Goal: Task Accomplishment & Management: Manage account settings

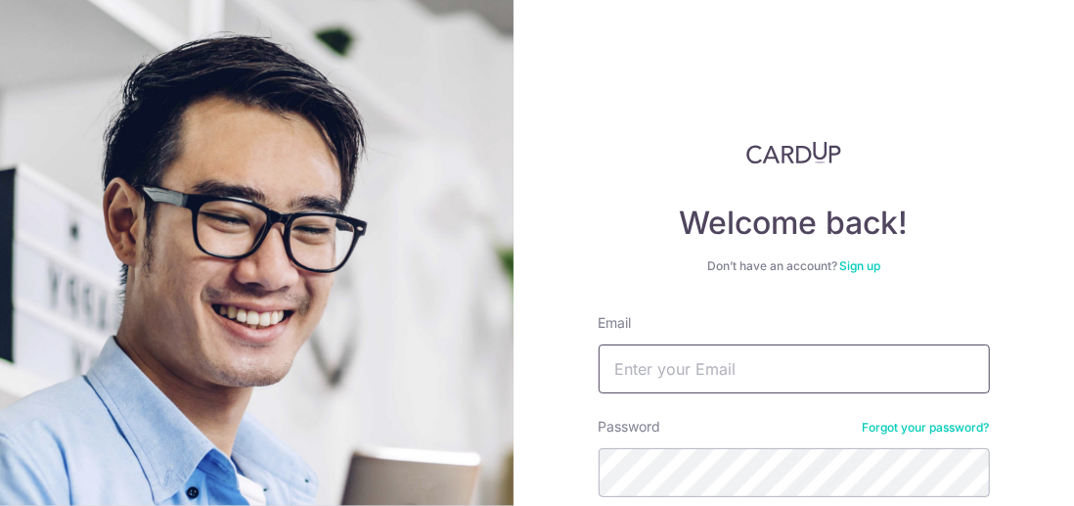
click at [639, 361] on input "Email" at bounding box center [794, 368] width 391 height 49
type input "[PERSON_NAME][EMAIL_ADDRESS][DOMAIN_NAME]"
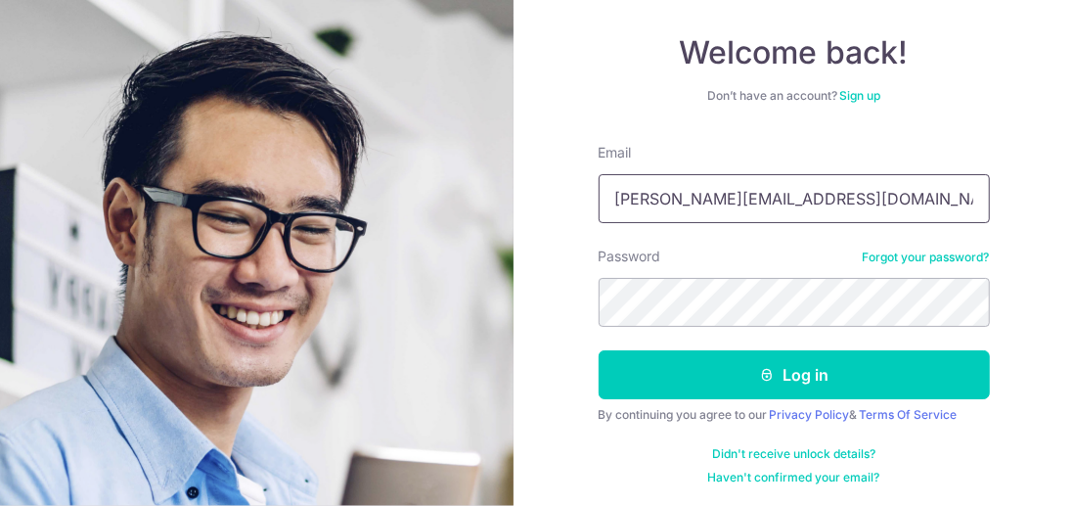
scroll to position [172, 0]
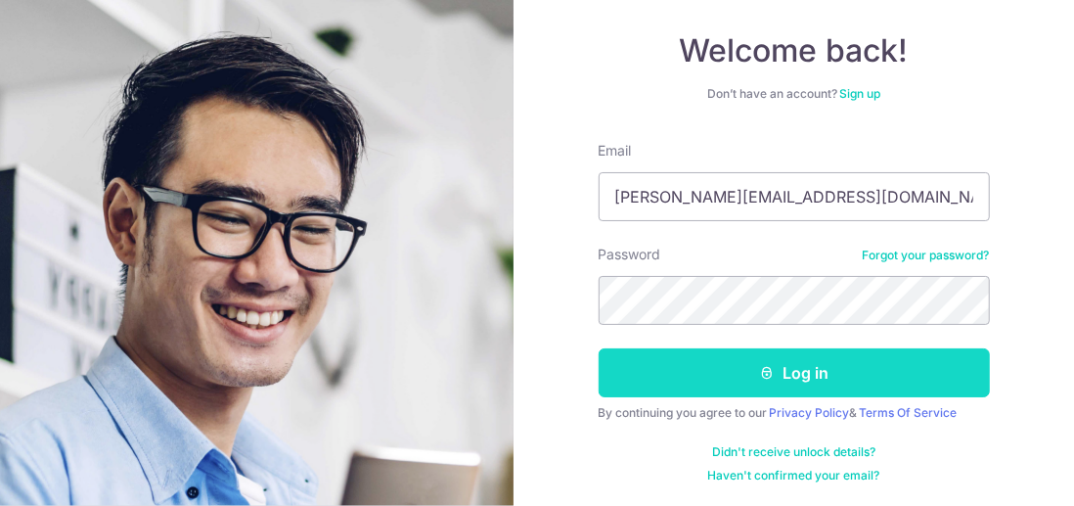
click at [791, 369] on button "Log in" at bounding box center [794, 372] width 391 height 49
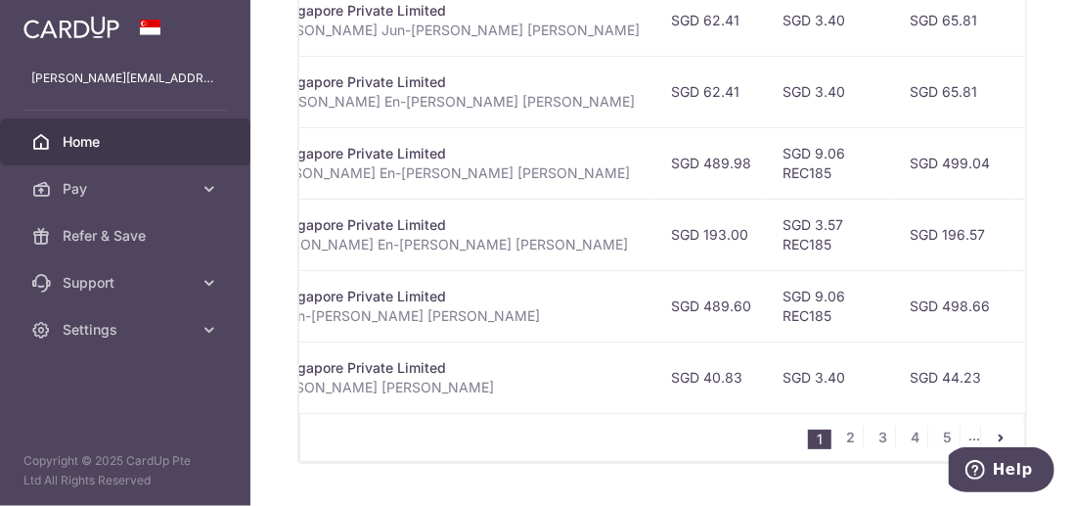
scroll to position [1076, 0]
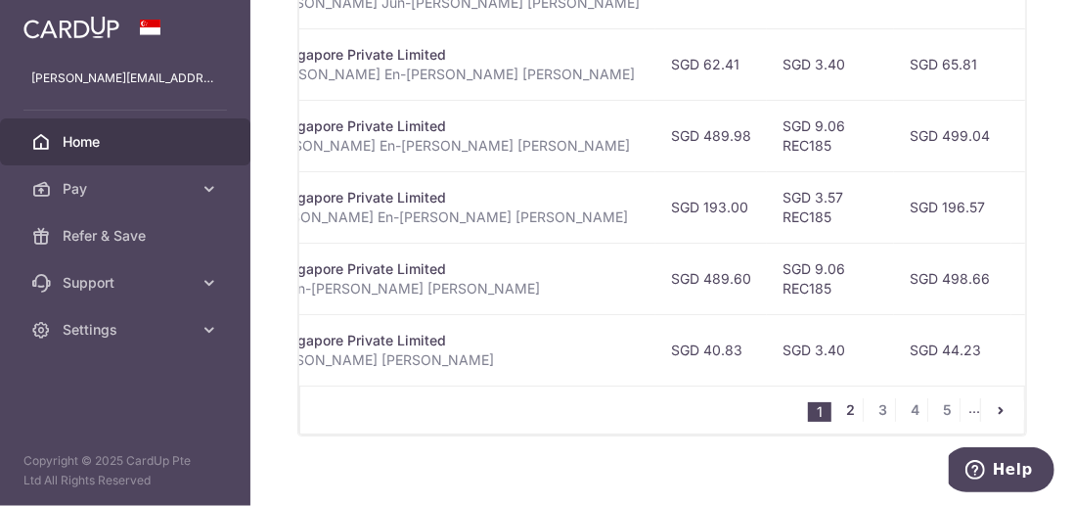
click at [846, 410] on link "2" at bounding box center [851, 409] width 23 height 23
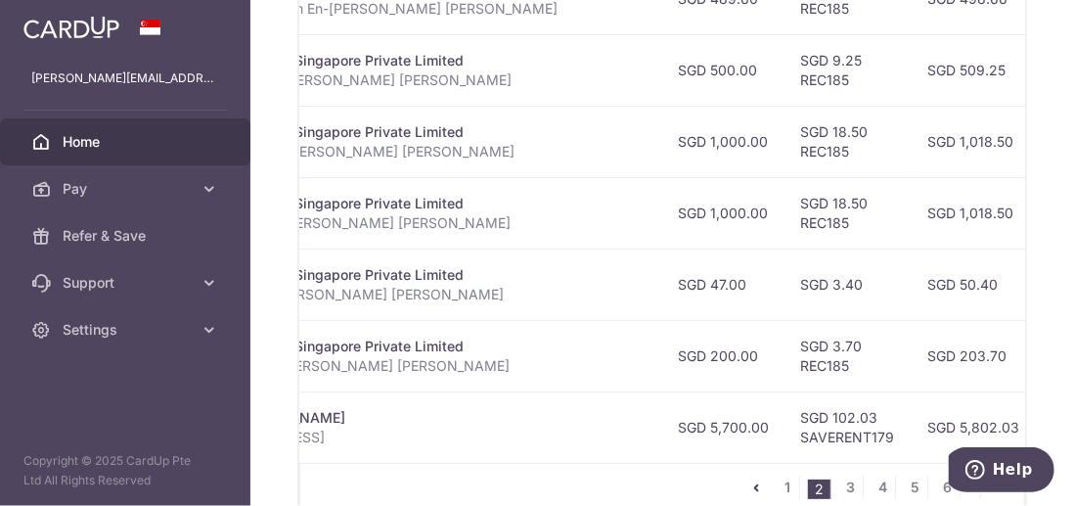
scroll to position [0, 534]
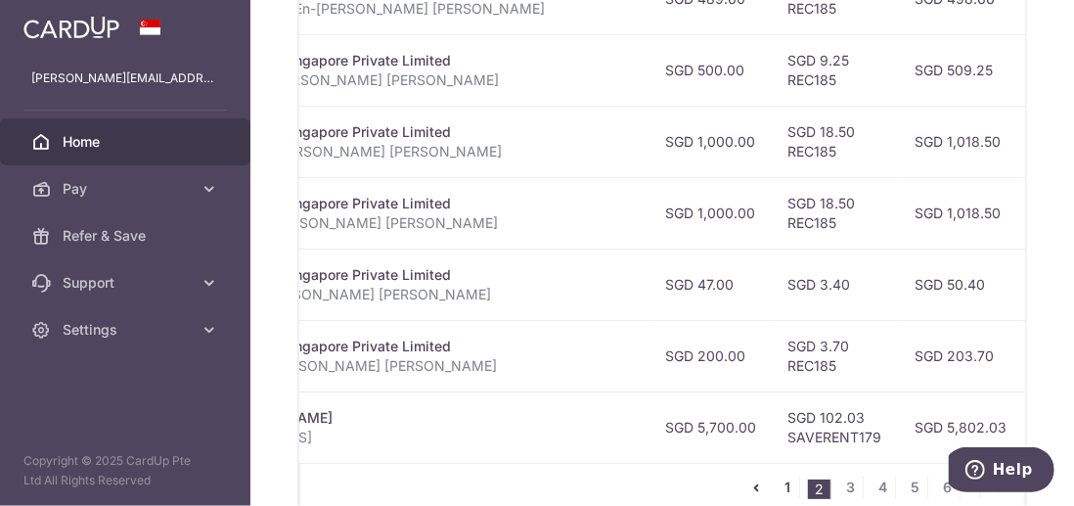
click at [783, 484] on link "1" at bounding box center [787, 487] width 23 height 23
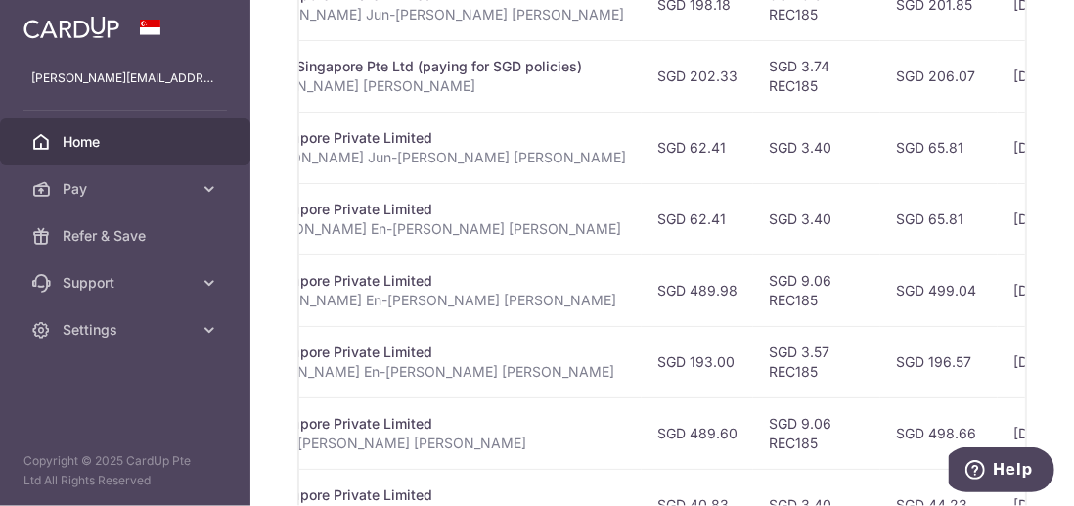
scroll to position [715, 0]
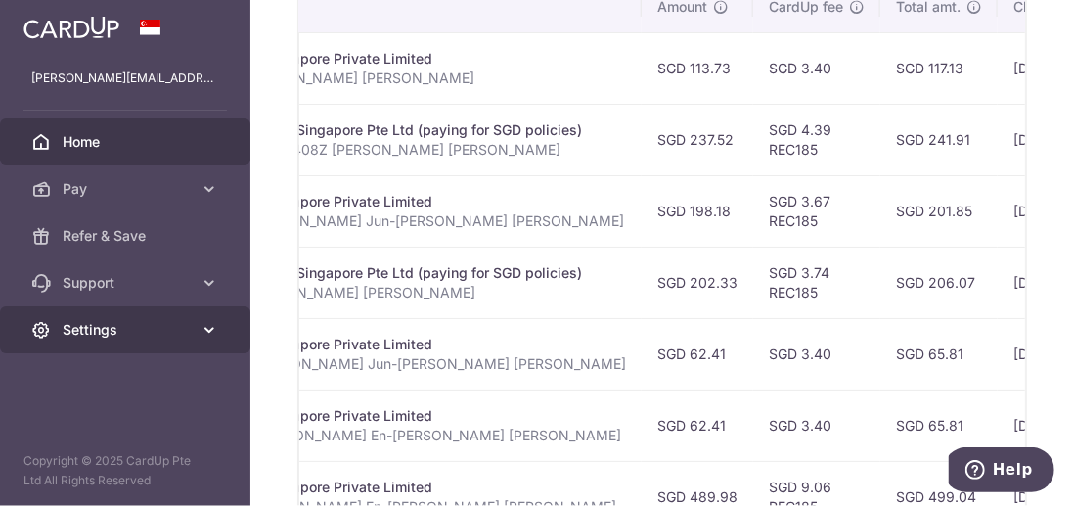
click at [205, 330] on icon at bounding box center [210, 330] width 20 height 20
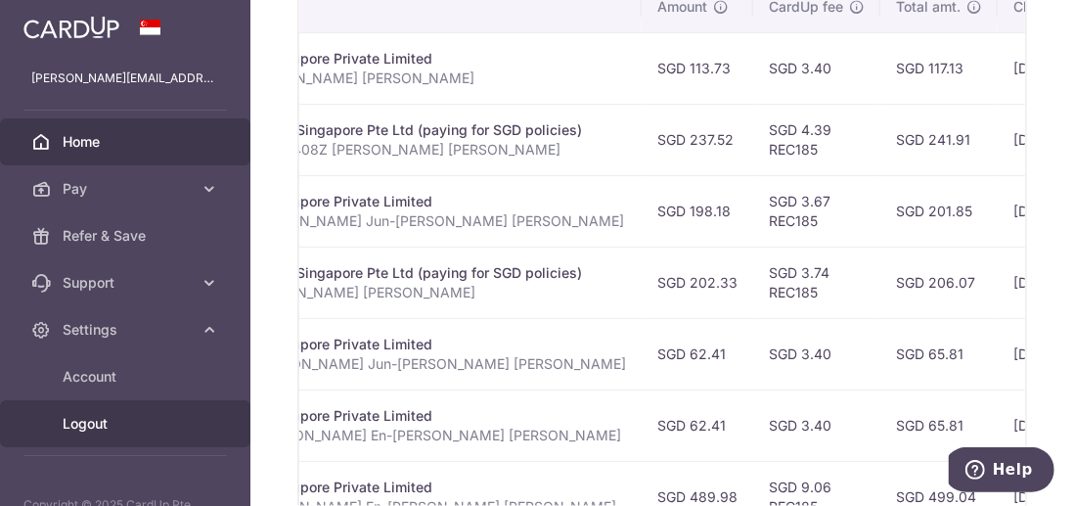
click at [135, 420] on span "Logout" at bounding box center [127, 424] width 129 height 20
